Goal: Transaction & Acquisition: Book appointment/travel/reservation

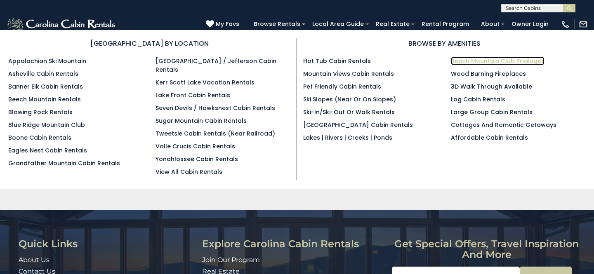
click at [475, 60] on link "Beech Mountain Club Privileges" at bounding box center [498, 61] width 94 height 8
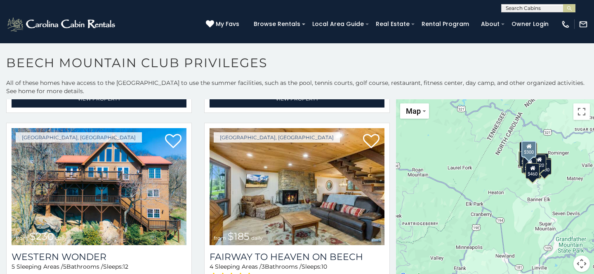
scroll to position [1372, 0]
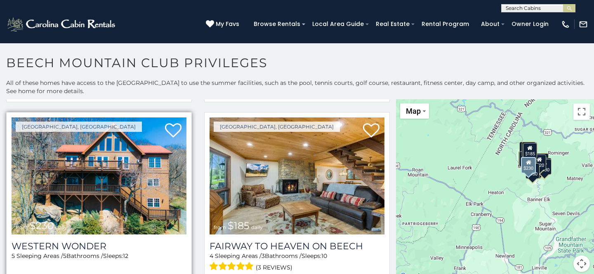
click at [105, 192] on img at bounding box center [99, 176] width 175 height 117
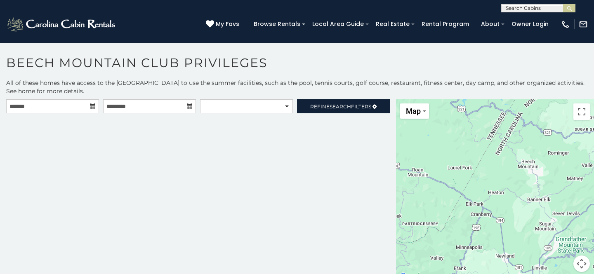
scroll to position [3, 0]
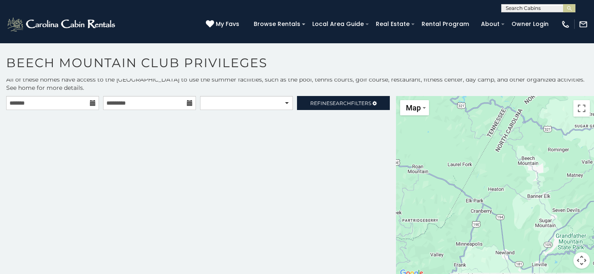
click at [152, 191] on div "**********" at bounding box center [198, 187] width 396 height 183
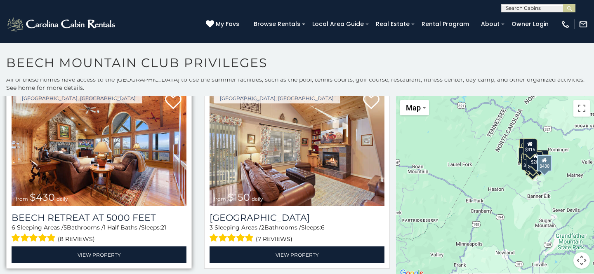
scroll to position [5, 0]
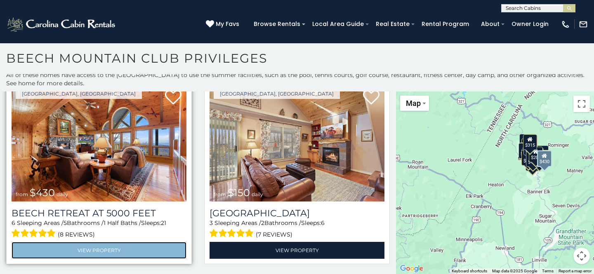
click at [98, 249] on link "View Property" at bounding box center [99, 250] width 175 height 17
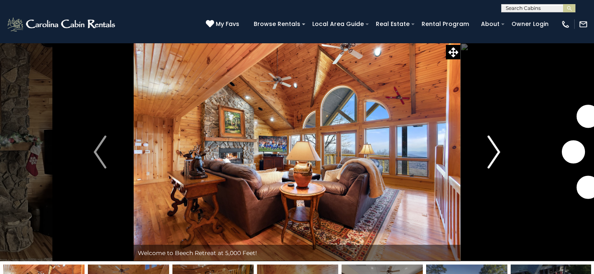
click at [500, 152] on button "Next" at bounding box center [493, 152] width 67 height 219
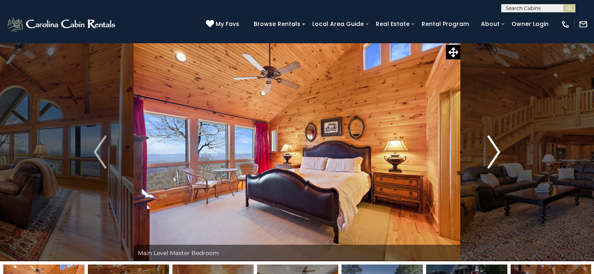
click at [496, 151] on img "Next" at bounding box center [493, 152] width 12 height 33
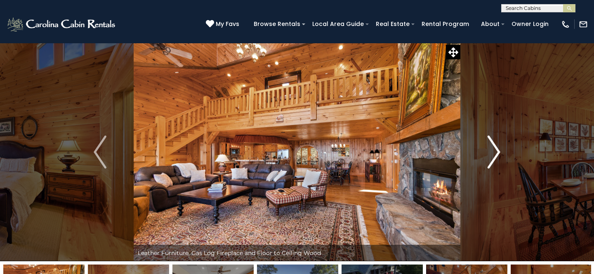
click at [496, 150] on img "Next" at bounding box center [493, 152] width 12 height 33
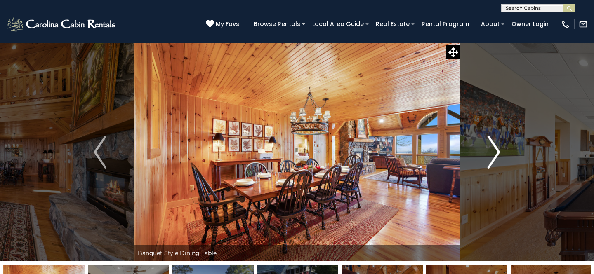
click at [496, 151] on img "Next" at bounding box center [493, 152] width 12 height 33
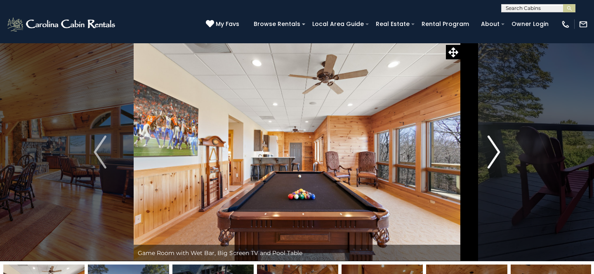
click at [496, 151] on img "Next" at bounding box center [493, 152] width 12 height 33
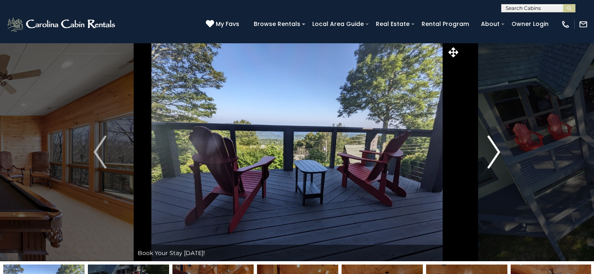
click at [496, 151] on img "Next" at bounding box center [493, 152] width 12 height 33
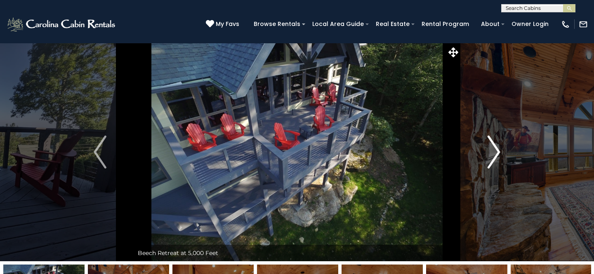
click at [497, 151] on img "Next" at bounding box center [493, 152] width 12 height 33
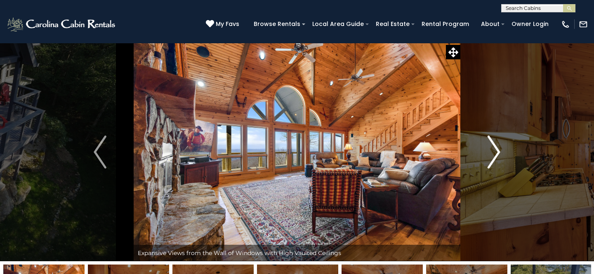
click at [497, 151] on img "Next" at bounding box center [493, 152] width 12 height 33
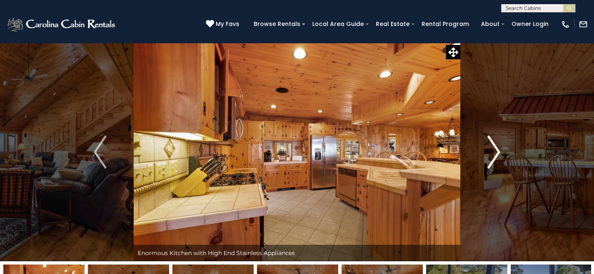
click at [497, 151] on img "Next" at bounding box center [493, 152] width 12 height 33
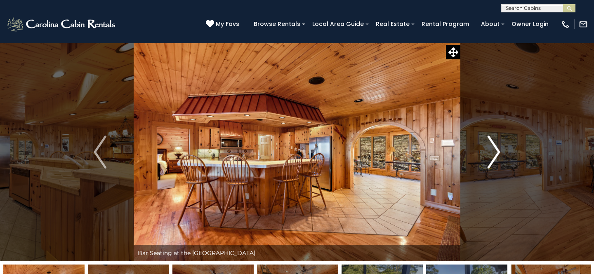
click at [497, 151] on img "Next" at bounding box center [493, 152] width 12 height 33
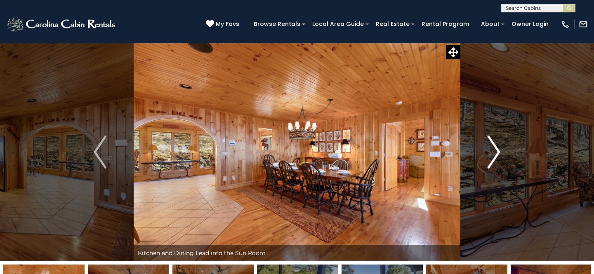
click at [497, 151] on img "Next" at bounding box center [493, 152] width 12 height 33
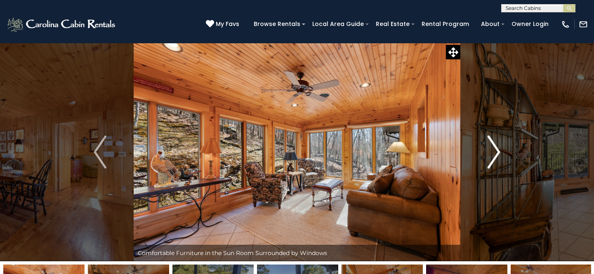
click at [497, 151] on img "Next" at bounding box center [493, 152] width 12 height 33
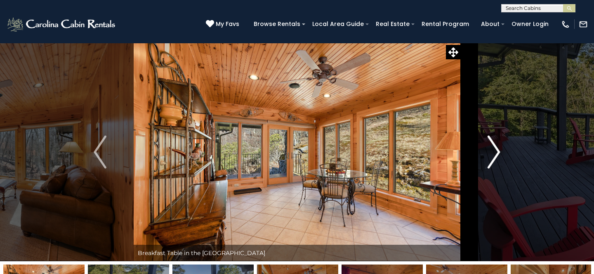
click at [497, 151] on img "Next" at bounding box center [493, 152] width 12 height 33
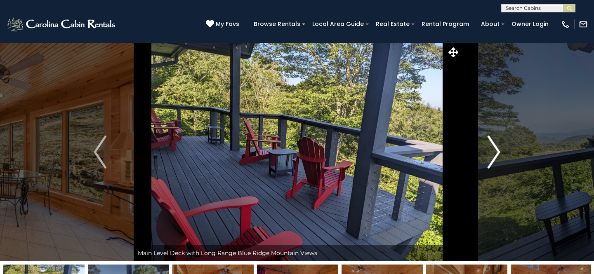
click at [497, 151] on img "Next" at bounding box center [493, 152] width 12 height 33
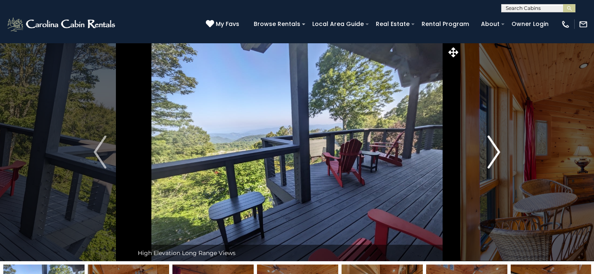
click at [497, 150] on img "Next" at bounding box center [493, 152] width 12 height 33
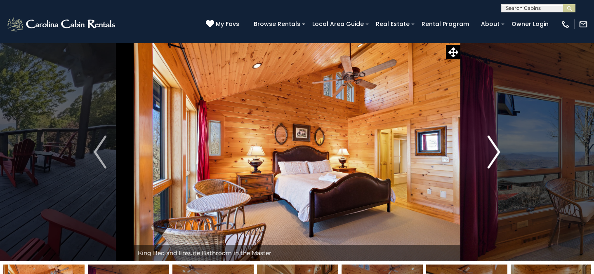
click at [498, 150] on img "Next" at bounding box center [493, 152] width 12 height 33
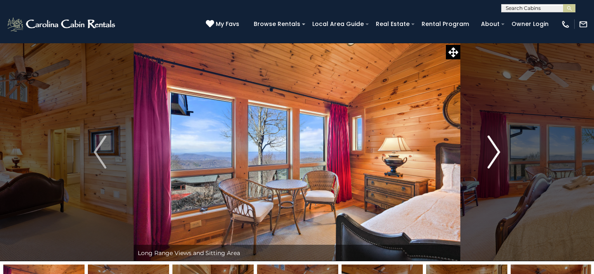
click at [498, 149] on img "Next" at bounding box center [493, 152] width 12 height 33
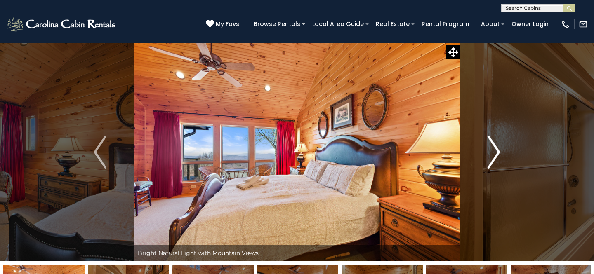
click at [498, 149] on img "Next" at bounding box center [493, 152] width 12 height 33
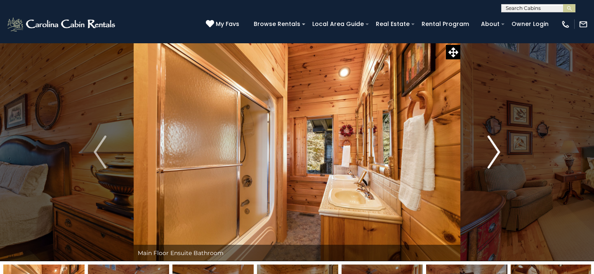
click at [497, 148] on img "Next" at bounding box center [493, 152] width 12 height 33
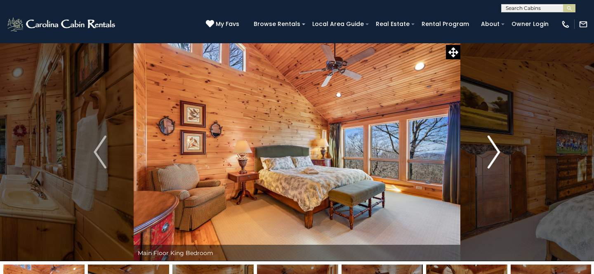
click at [497, 148] on img "Next" at bounding box center [493, 152] width 12 height 33
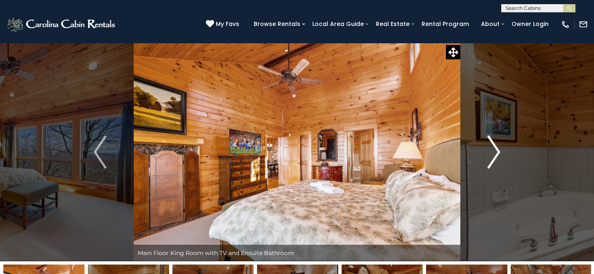
click at [497, 148] on img "Next" at bounding box center [493, 152] width 12 height 33
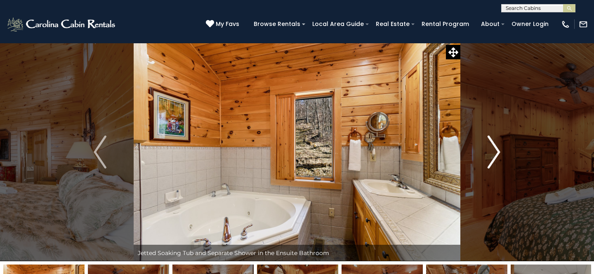
click at [497, 149] on img "Next" at bounding box center [493, 152] width 12 height 33
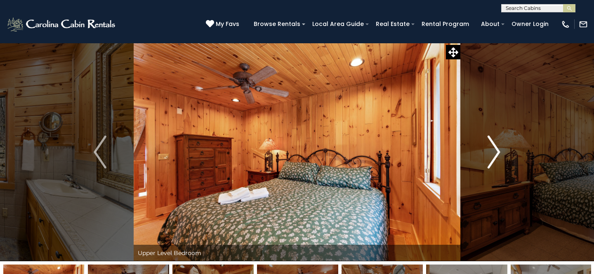
click at [497, 148] on img "Next" at bounding box center [493, 152] width 12 height 33
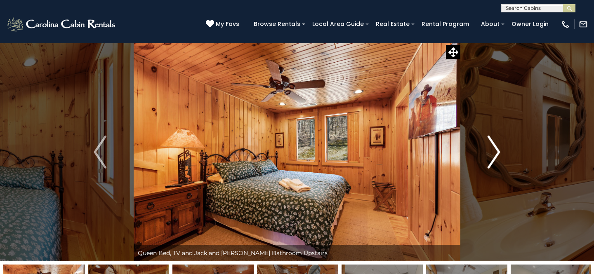
click at [497, 148] on img "Next" at bounding box center [493, 152] width 12 height 33
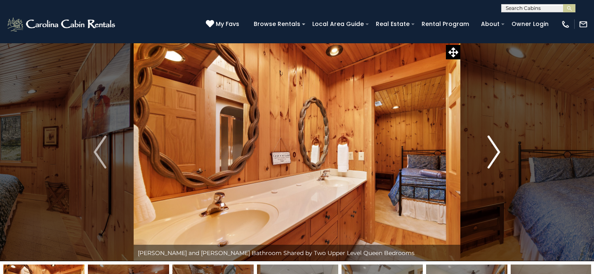
click at [497, 146] on img "Next" at bounding box center [493, 152] width 12 height 33
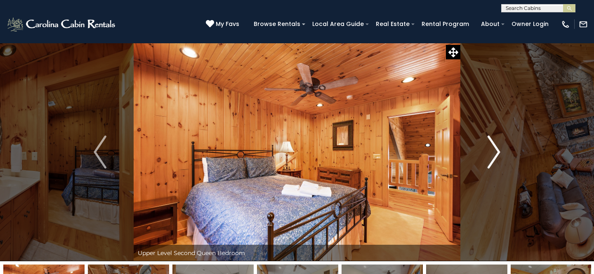
click at [498, 146] on img "Next" at bounding box center [493, 152] width 12 height 33
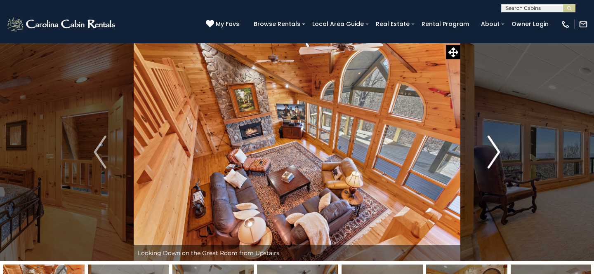
click at [497, 146] on img "Next" at bounding box center [493, 152] width 12 height 33
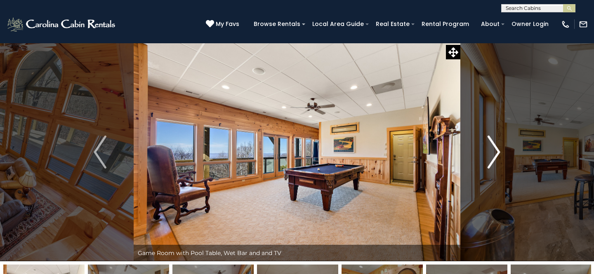
click at [497, 146] on img "Next" at bounding box center [493, 152] width 12 height 33
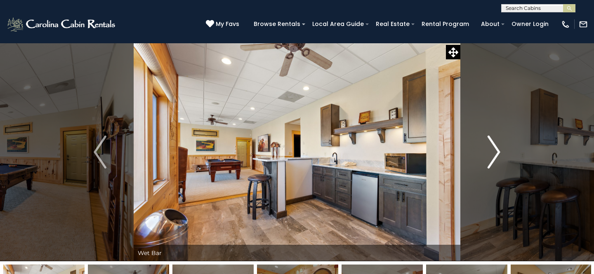
click at [497, 146] on img "Next" at bounding box center [493, 152] width 12 height 33
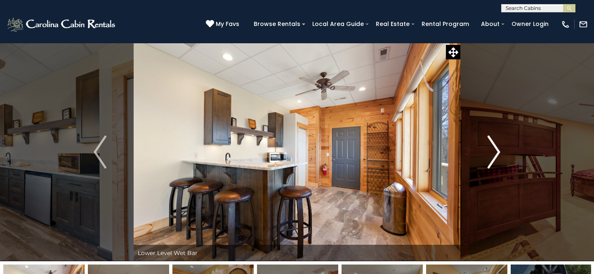
click at [498, 146] on img "Next" at bounding box center [493, 152] width 12 height 33
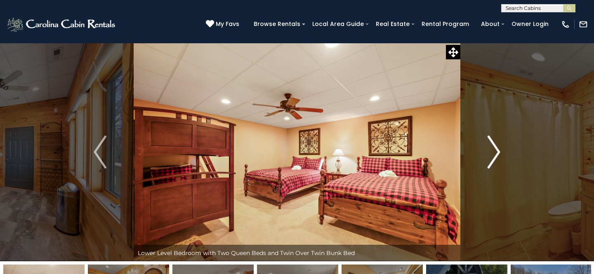
click at [498, 146] on img "Next" at bounding box center [493, 152] width 12 height 33
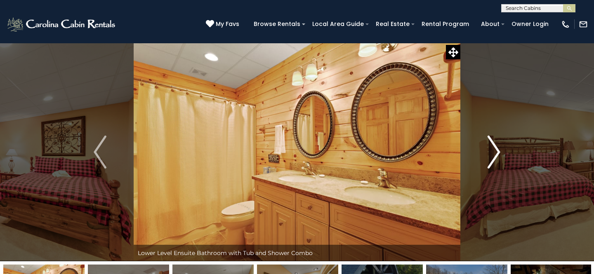
click at [498, 146] on img "Next" at bounding box center [493, 152] width 12 height 33
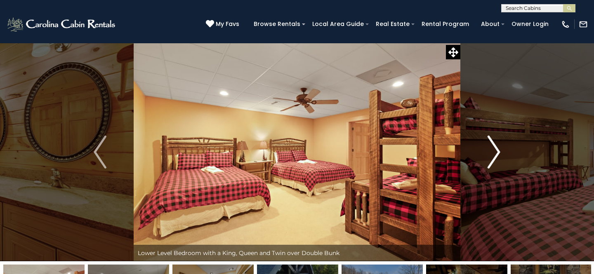
click at [498, 146] on img "Next" at bounding box center [493, 152] width 12 height 33
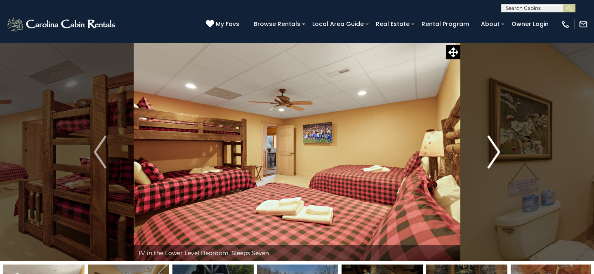
click at [498, 146] on img "Next" at bounding box center [493, 152] width 12 height 33
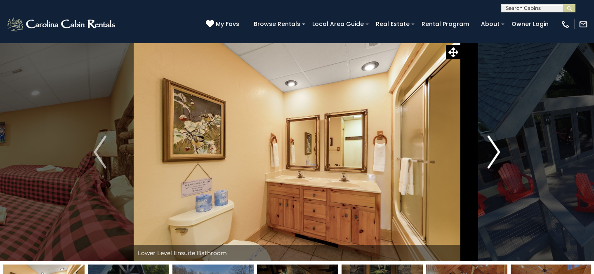
click at [498, 146] on img "Next" at bounding box center [493, 152] width 12 height 33
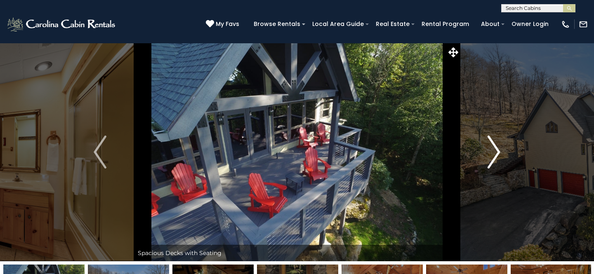
click at [498, 146] on img "Next" at bounding box center [493, 152] width 12 height 33
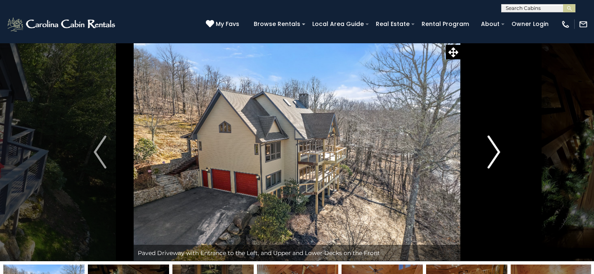
click at [498, 146] on img "Next" at bounding box center [493, 152] width 12 height 33
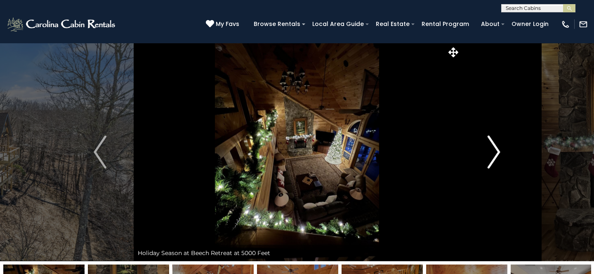
click at [498, 146] on img "Next" at bounding box center [493, 152] width 12 height 33
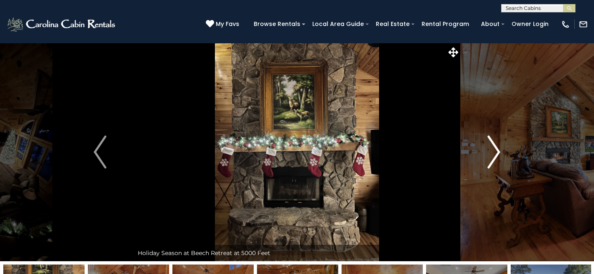
click at [498, 146] on img "Next" at bounding box center [493, 152] width 12 height 33
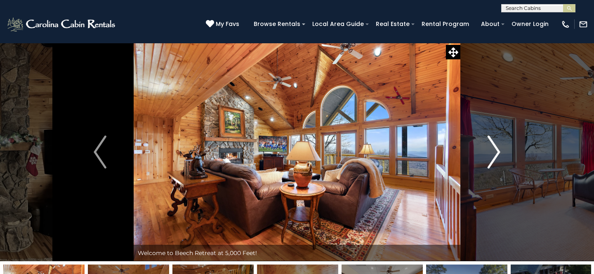
click at [498, 146] on img "Next" at bounding box center [493, 152] width 12 height 33
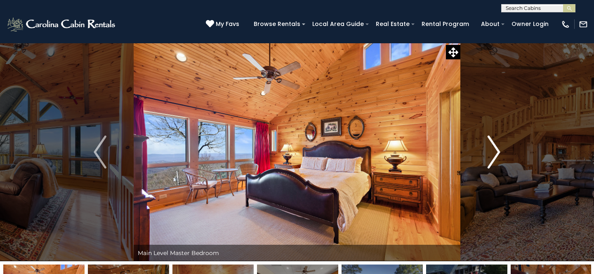
click at [498, 146] on img "Next" at bounding box center [493, 152] width 12 height 33
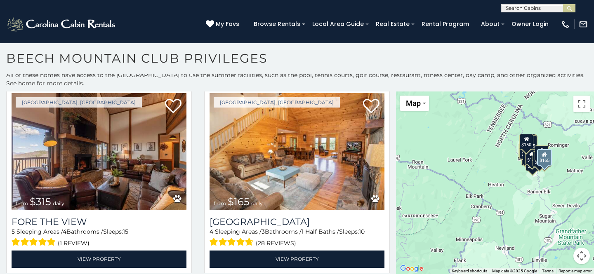
scroll to position [2168, 0]
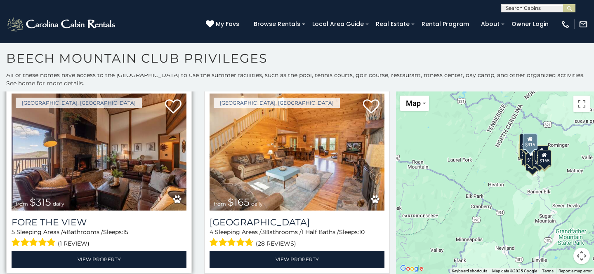
click at [139, 165] on img at bounding box center [99, 152] width 175 height 117
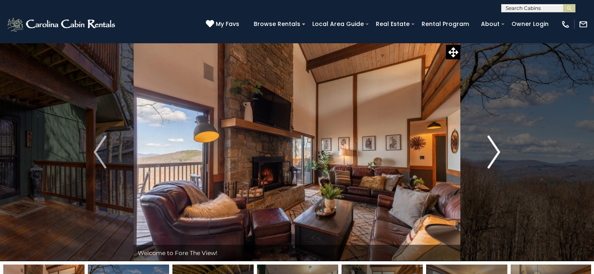
click at [497, 152] on img "Next" at bounding box center [493, 152] width 12 height 33
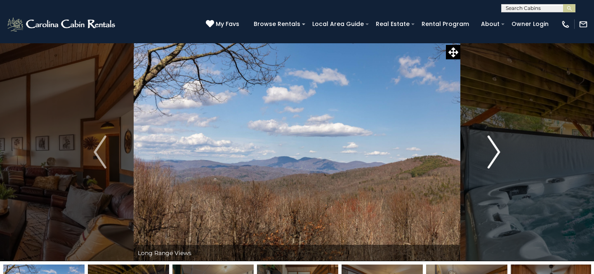
click at [495, 148] on img "Next" at bounding box center [493, 152] width 12 height 33
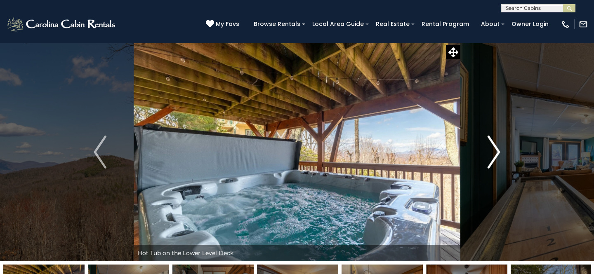
click at [495, 149] on img "Next" at bounding box center [493, 152] width 12 height 33
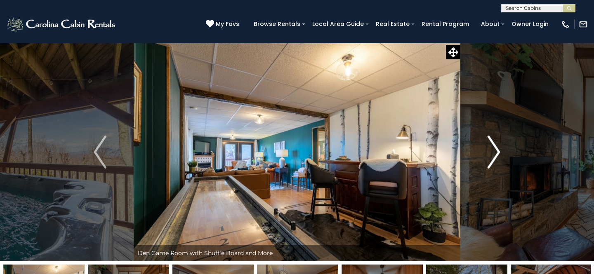
click at [495, 149] on img "Next" at bounding box center [493, 152] width 12 height 33
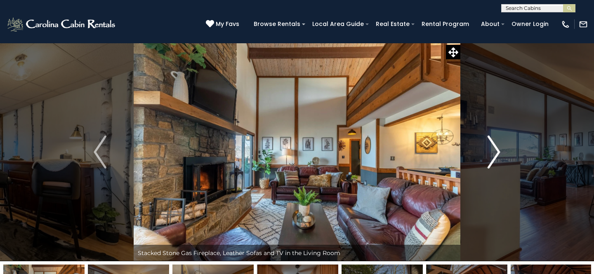
click at [495, 149] on img "Next" at bounding box center [493, 152] width 12 height 33
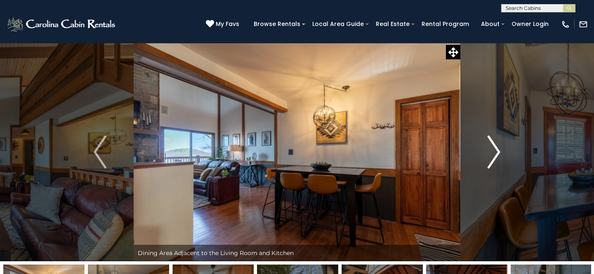
click at [495, 149] on img "Next" at bounding box center [493, 152] width 12 height 33
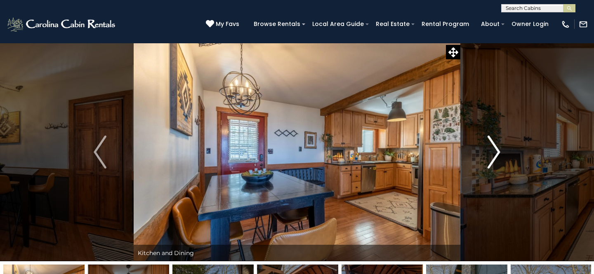
click at [495, 149] on img "Next" at bounding box center [493, 152] width 12 height 33
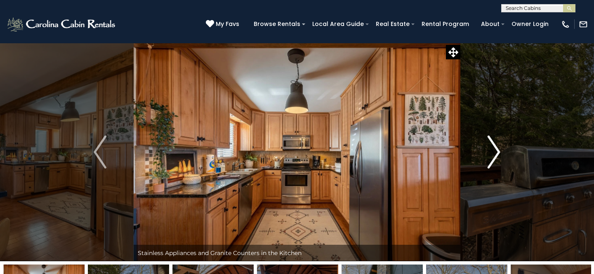
click at [495, 149] on img "Next" at bounding box center [493, 152] width 12 height 33
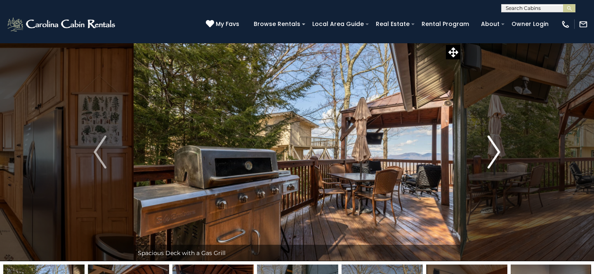
click at [495, 149] on img "Next" at bounding box center [493, 152] width 12 height 33
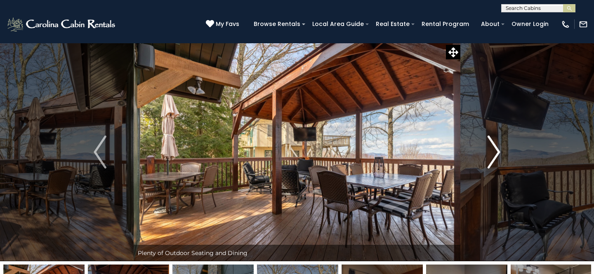
click at [495, 149] on img "Next" at bounding box center [493, 152] width 12 height 33
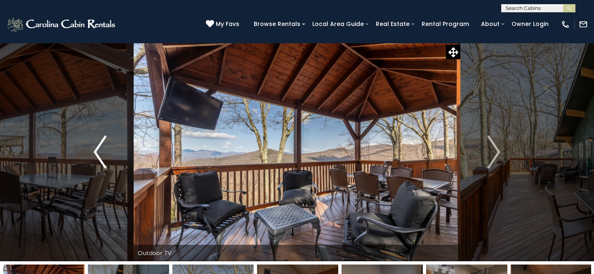
click at [97, 153] on img "Previous" at bounding box center [100, 152] width 12 height 33
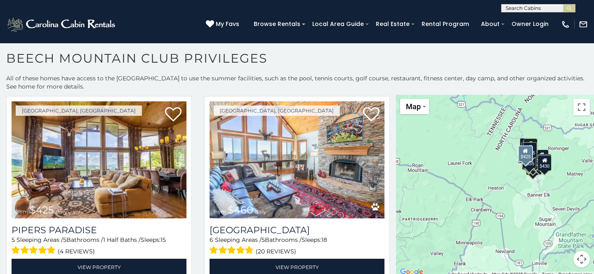
scroll to position [992, 0]
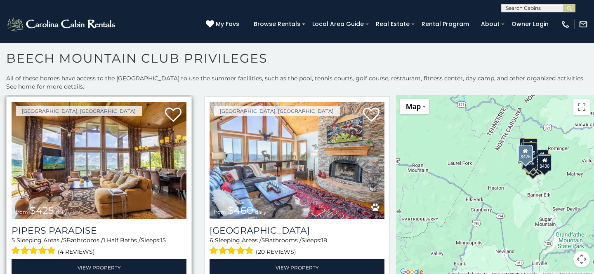
click at [91, 172] on img at bounding box center [99, 160] width 175 height 117
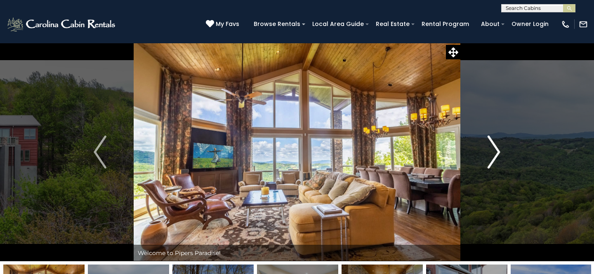
click at [500, 152] on button "Next" at bounding box center [493, 152] width 67 height 219
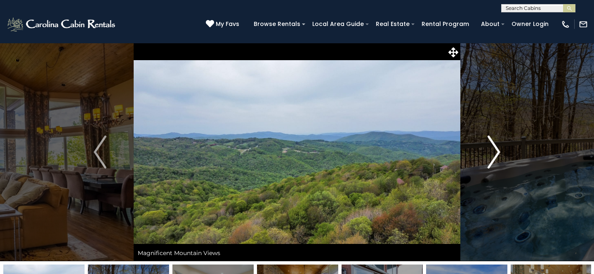
click at [500, 153] on button "Next" at bounding box center [493, 152] width 67 height 219
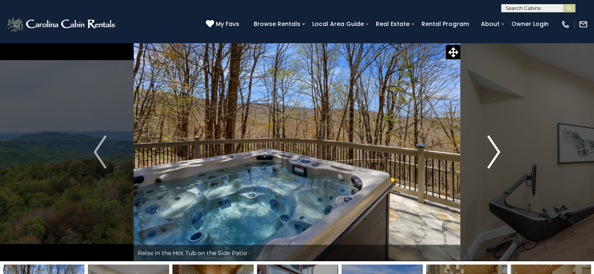
click at [489, 153] on img "Next" at bounding box center [493, 152] width 12 height 33
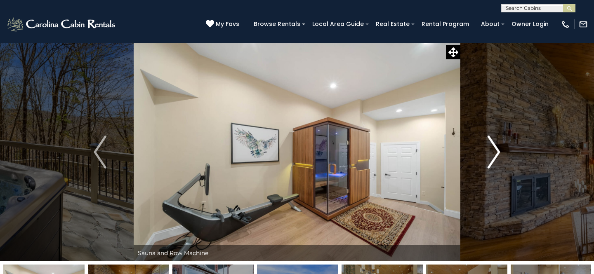
click at [489, 153] on img "Next" at bounding box center [493, 152] width 12 height 33
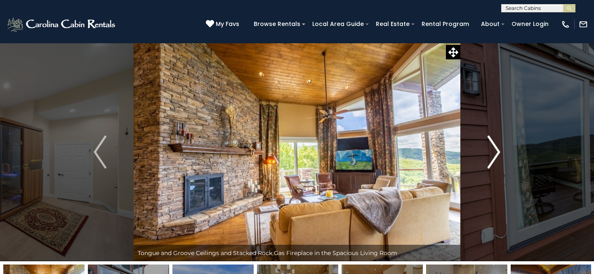
click at [490, 154] on img "Next" at bounding box center [493, 152] width 12 height 33
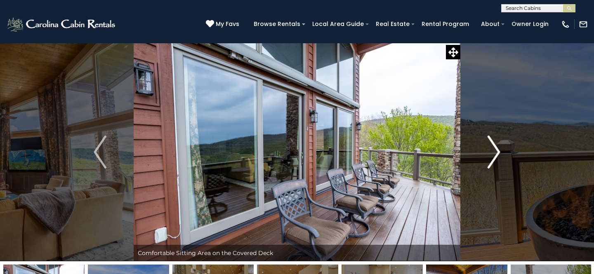
click at [490, 154] on img "Next" at bounding box center [493, 152] width 12 height 33
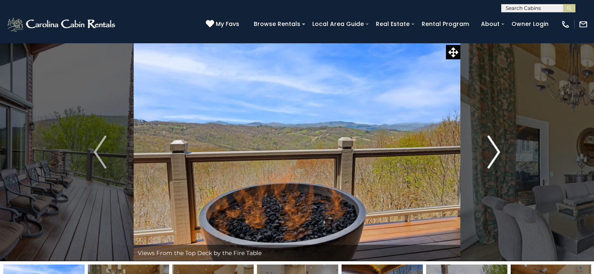
click at [490, 155] on img "Next" at bounding box center [493, 152] width 12 height 33
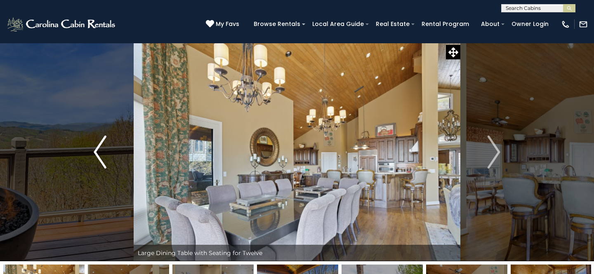
click at [101, 156] on img "Previous" at bounding box center [100, 152] width 12 height 33
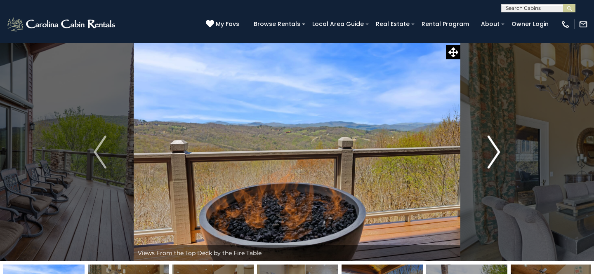
click at [499, 150] on img "Next" at bounding box center [493, 152] width 12 height 33
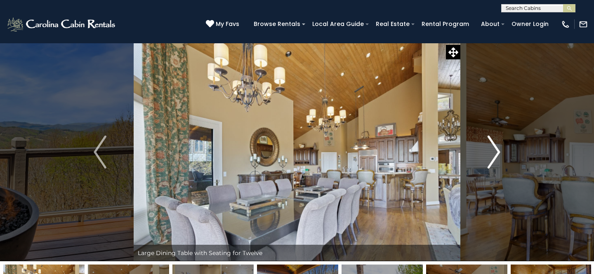
click at [499, 150] on img "Next" at bounding box center [493, 152] width 12 height 33
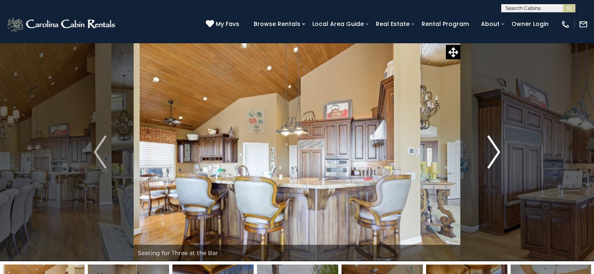
click at [496, 150] on img "Next" at bounding box center [493, 152] width 12 height 33
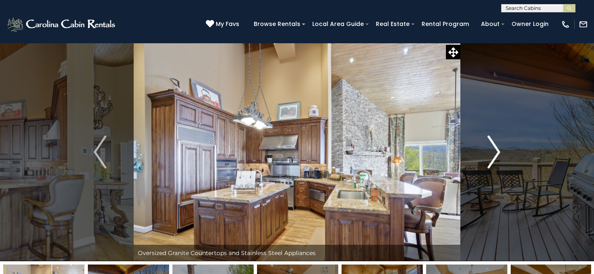
click at [497, 152] on img "Next" at bounding box center [493, 152] width 12 height 33
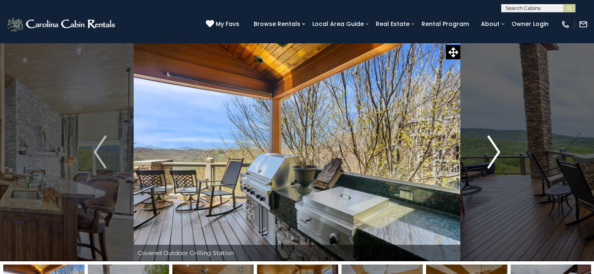
click at [497, 152] on img "Next" at bounding box center [493, 152] width 12 height 33
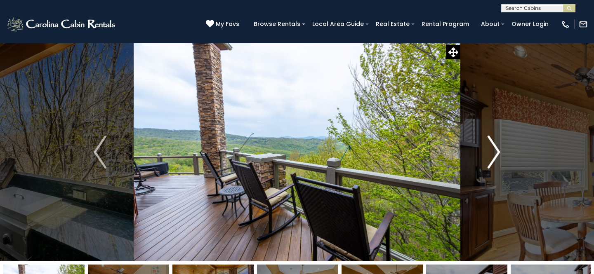
click at [497, 152] on img "Next" at bounding box center [493, 152] width 12 height 33
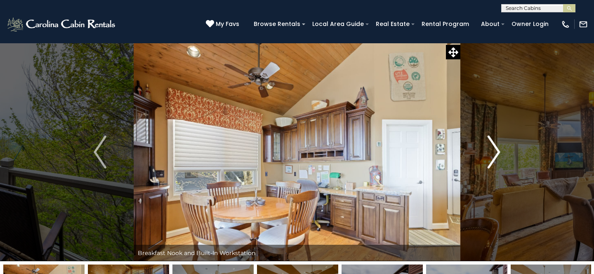
click at [497, 151] on img "Next" at bounding box center [493, 152] width 12 height 33
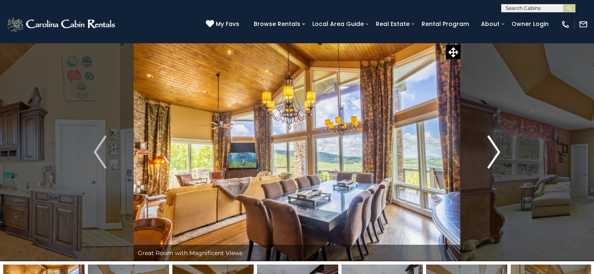
click at [497, 151] on img "Next" at bounding box center [493, 152] width 12 height 33
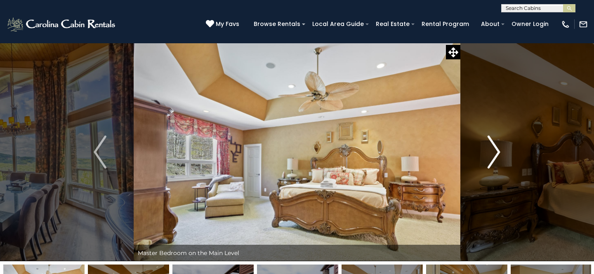
click at [497, 150] on img "Next" at bounding box center [493, 152] width 12 height 33
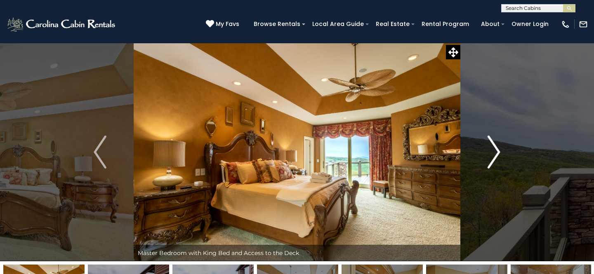
click at [497, 151] on img "Next" at bounding box center [493, 152] width 12 height 33
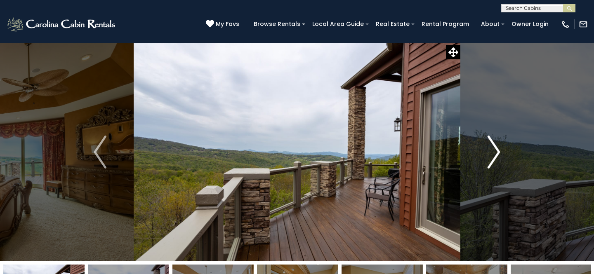
click at [497, 150] on img "Next" at bounding box center [493, 152] width 12 height 33
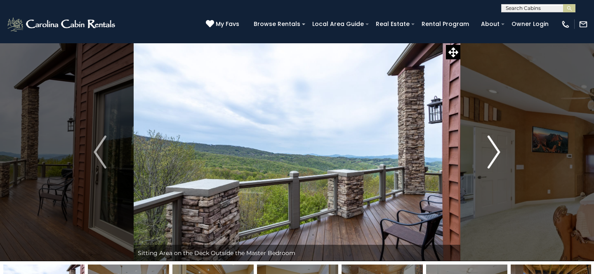
click at [497, 150] on img "Next" at bounding box center [493, 152] width 12 height 33
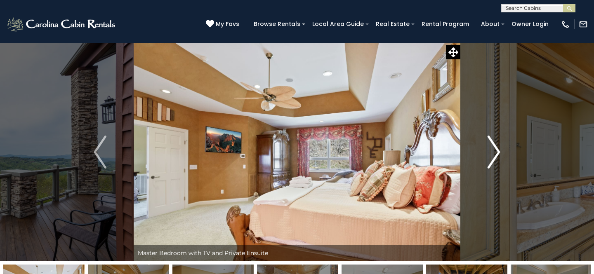
click at [497, 150] on img "Next" at bounding box center [493, 152] width 12 height 33
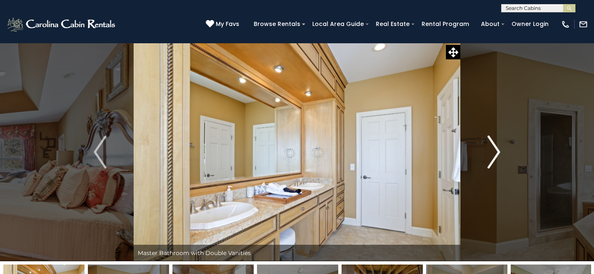
click at [497, 150] on img "Next" at bounding box center [493, 152] width 12 height 33
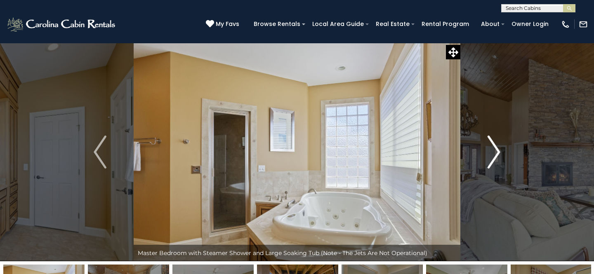
click at [497, 148] on img "Next" at bounding box center [493, 152] width 12 height 33
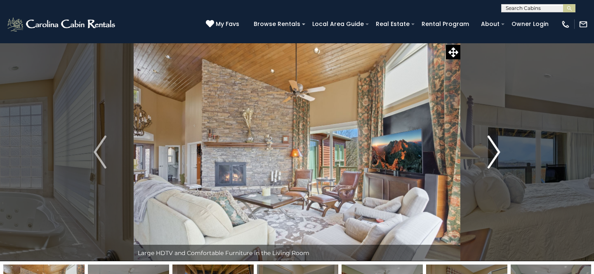
click at [497, 149] on img "Next" at bounding box center [493, 152] width 12 height 33
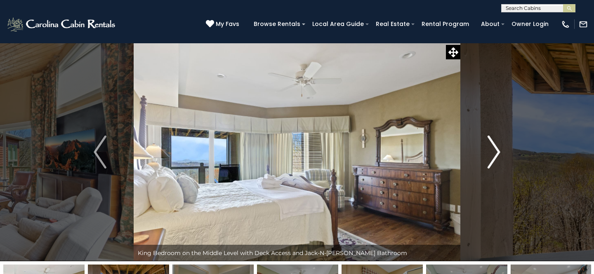
click at [498, 147] on img "Next" at bounding box center [493, 152] width 12 height 33
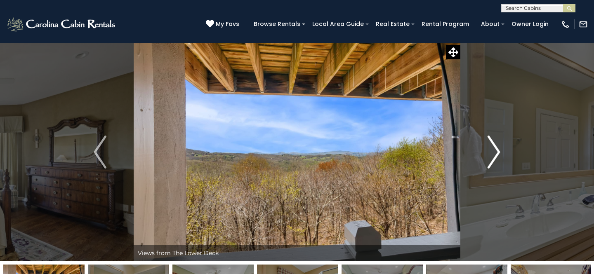
click at [498, 146] on img "Next" at bounding box center [493, 152] width 12 height 33
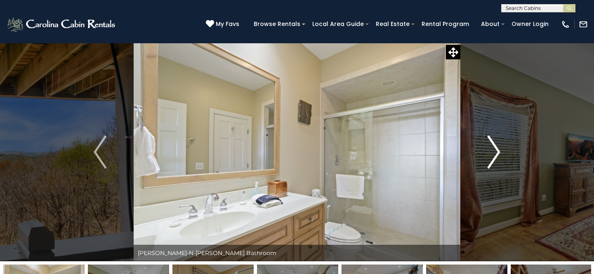
click at [498, 146] on img "Next" at bounding box center [493, 152] width 12 height 33
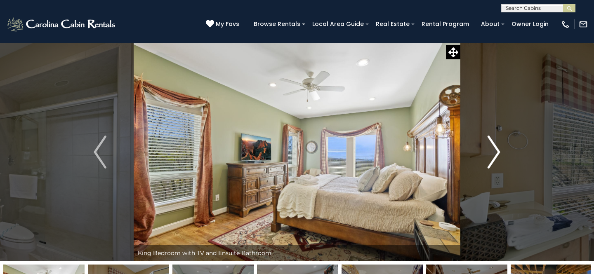
click at [498, 146] on img "Next" at bounding box center [493, 152] width 12 height 33
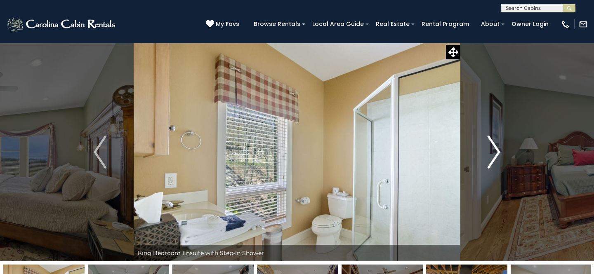
click at [498, 146] on img "Next" at bounding box center [493, 152] width 12 height 33
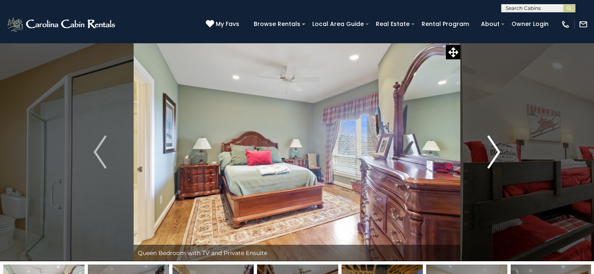
click at [498, 146] on img "Next" at bounding box center [493, 152] width 12 height 33
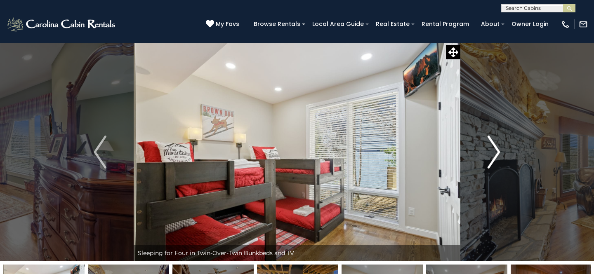
click at [498, 146] on img "Next" at bounding box center [493, 152] width 12 height 33
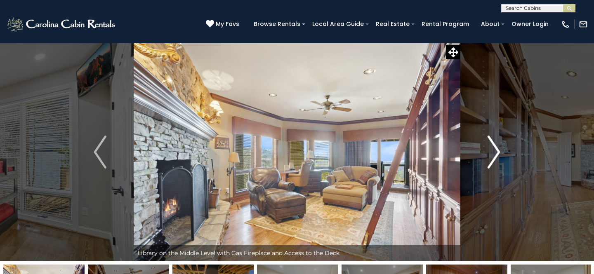
click at [498, 146] on img "Next" at bounding box center [493, 152] width 12 height 33
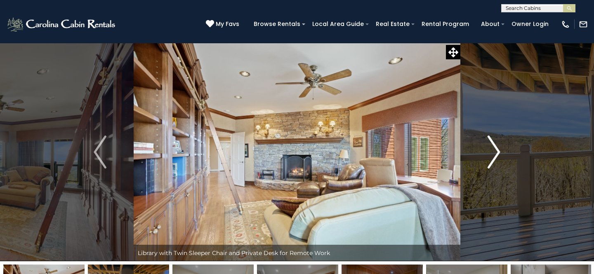
click at [498, 146] on img "Next" at bounding box center [493, 152] width 12 height 33
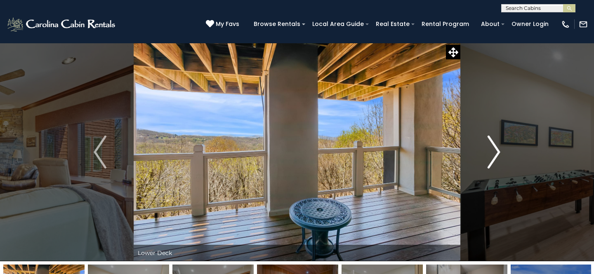
click at [497, 147] on img "Next" at bounding box center [493, 152] width 12 height 33
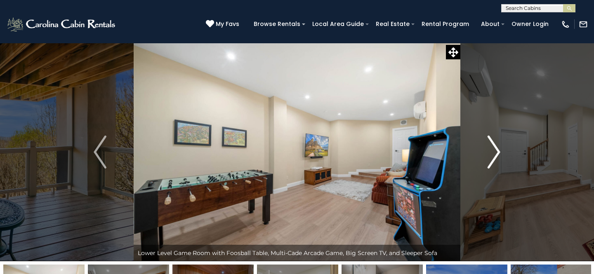
click at [497, 147] on img "Next" at bounding box center [493, 152] width 12 height 33
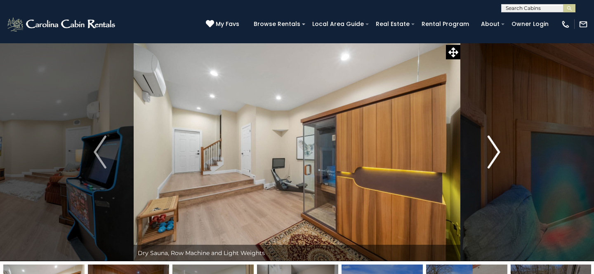
click at [497, 148] on img "Next" at bounding box center [493, 152] width 12 height 33
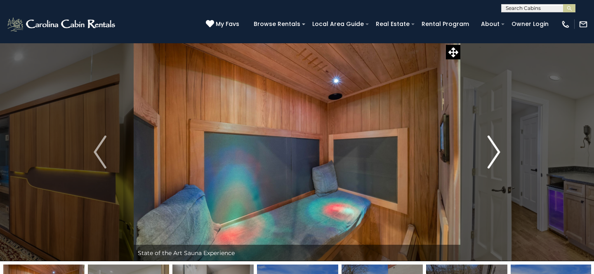
click at [497, 148] on img "Next" at bounding box center [493, 152] width 12 height 33
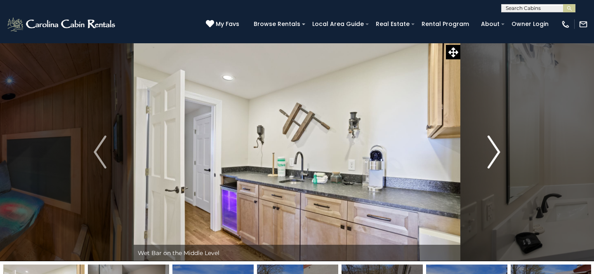
click at [497, 148] on img "Next" at bounding box center [493, 152] width 12 height 33
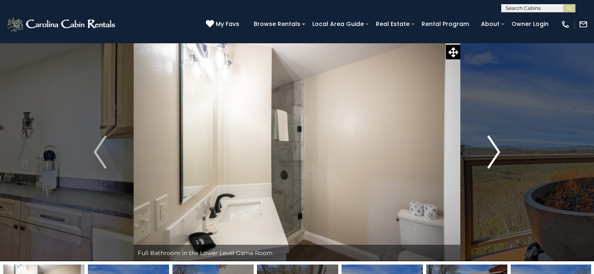
click at [497, 147] on img "Next" at bounding box center [493, 152] width 12 height 33
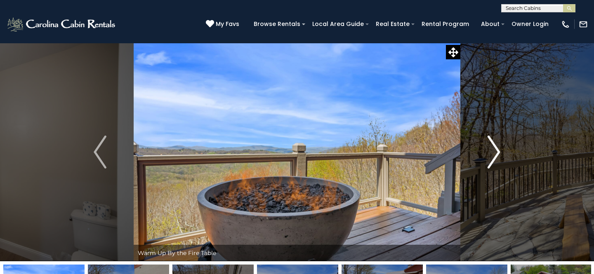
click at [498, 147] on img "Next" at bounding box center [493, 152] width 12 height 33
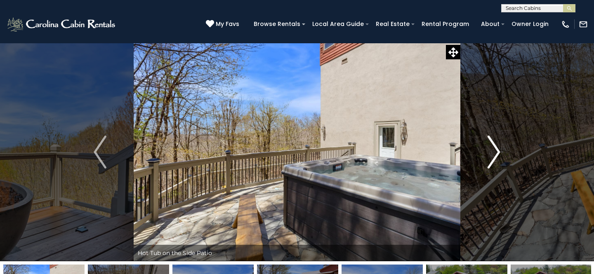
click at [498, 145] on img "Next" at bounding box center [493, 152] width 12 height 33
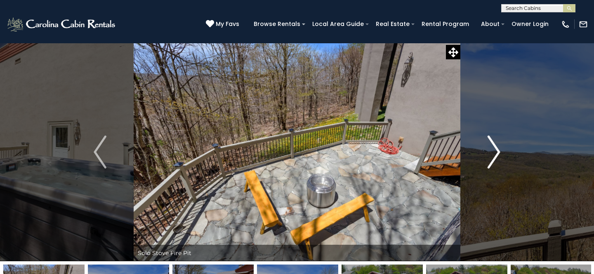
click at [498, 145] on img "Next" at bounding box center [493, 152] width 12 height 33
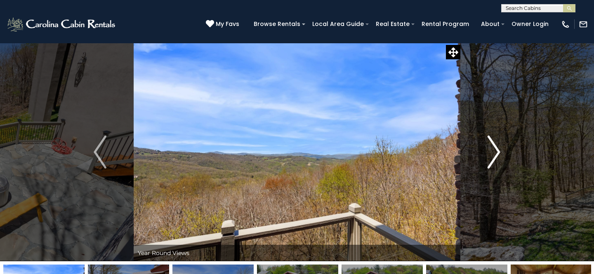
click at [498, 146] on img "Next" at bounding box center [493, 152] width 12 height 33
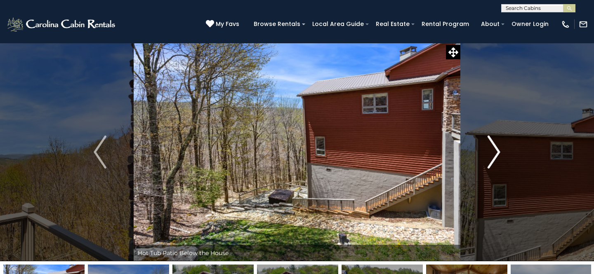
click at [498, 146] on img "Next" at bounding box center [493, 152] width 12 height 33
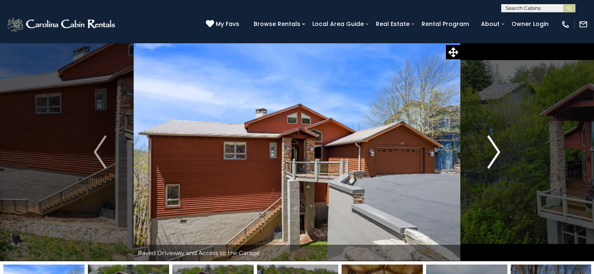
click at [498, 146] on img "Next" at bounding box center [493, 152] width 12 height 33
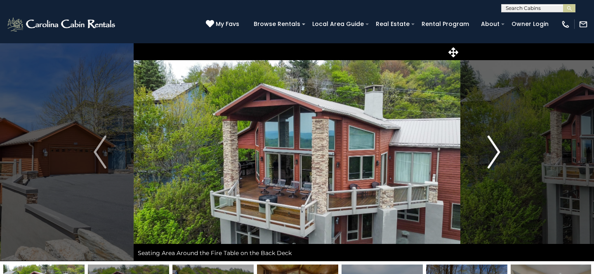
click at [498, 146] on img "Next" at bounding box center [493, 152] width 12 height 33
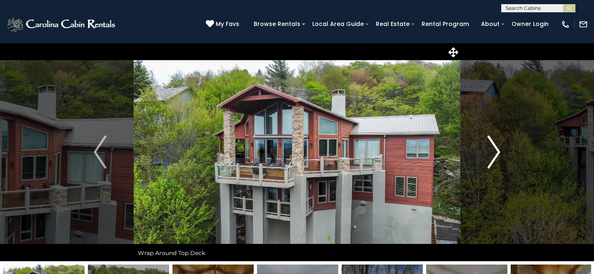
click at [498, 146] on img "Next" at bounding box center [493, 152] width 12 height 33
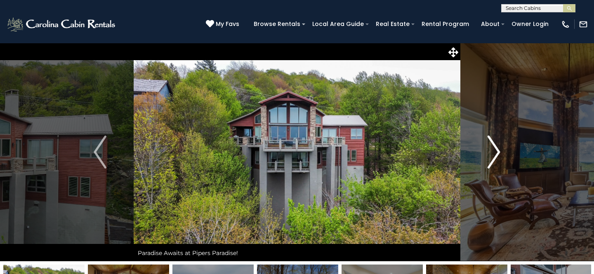
click at [498, 146] on img "Next" at bounding box center [493, 152] width 12 height 33
